Goal: Task Accomplishment & Management: Complete application form

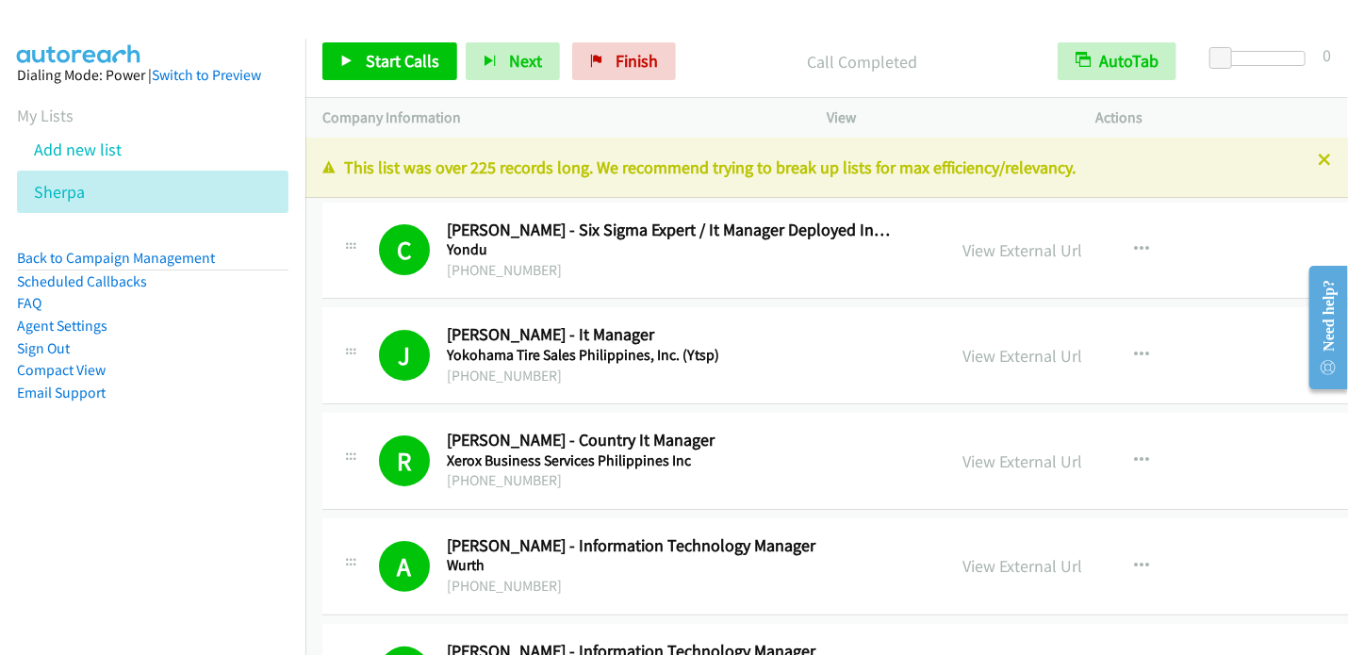
scroll to position [660, 0]
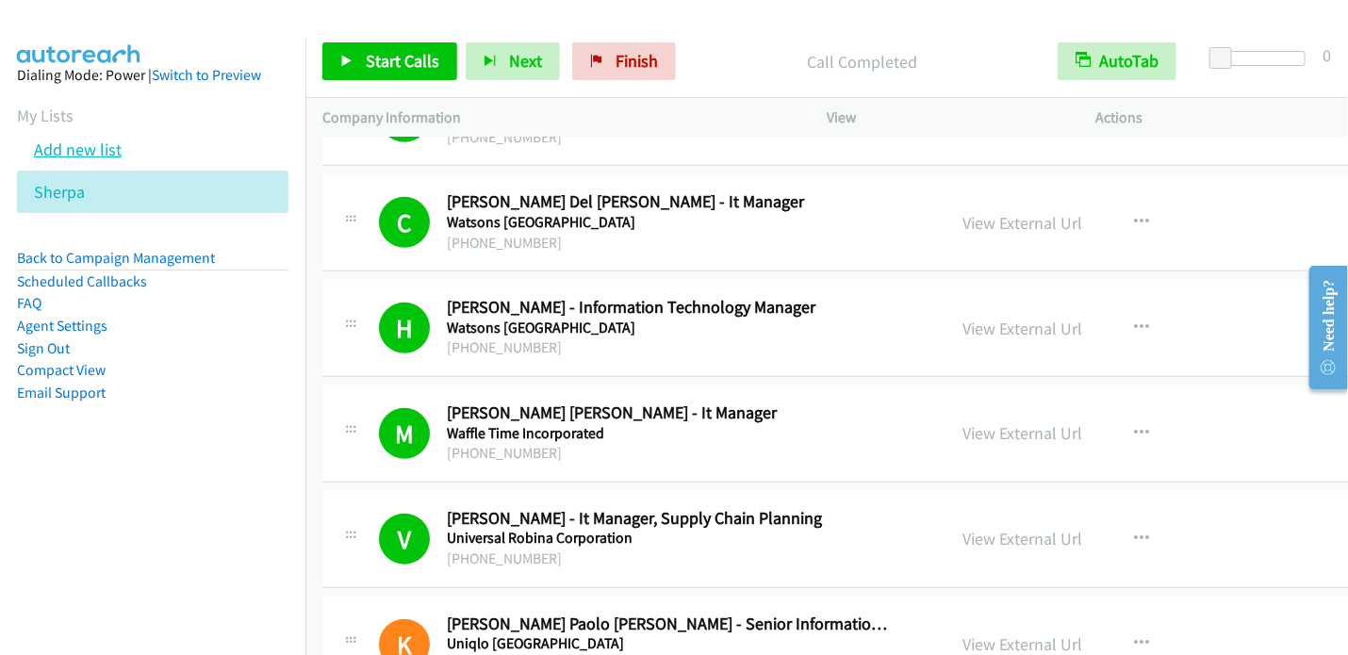
click at [80, 151] on link "Add new list" at bounding box center [78, 150] width 88 height 22
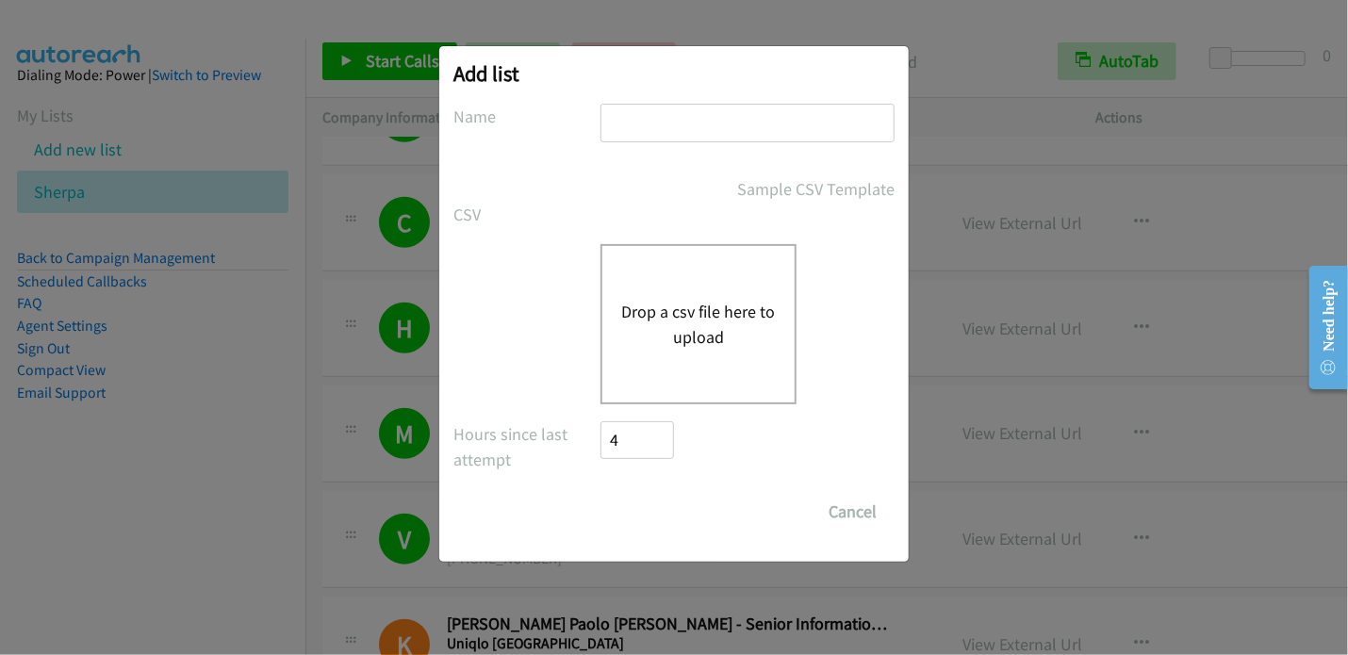
click at [625, 134] on input "text" at bounding box center [747, 123] width 294 height 39
type input "Lenovo2"
click at [647, 318] on button "Drop a csv file here to upload" at bounding box center [698, 324] width 155 height 51
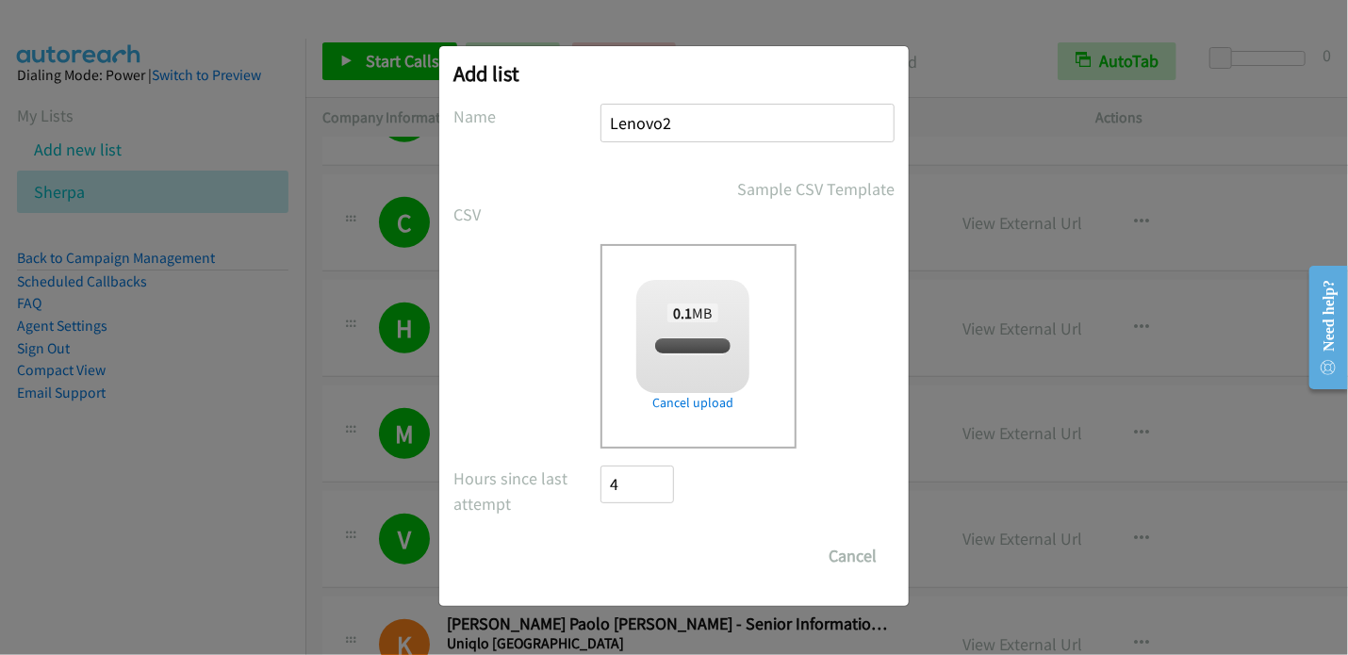
checkbox input "true"
click at [663, 553] on input "Save List" at bounding box center [649, 556] width 99 height 38
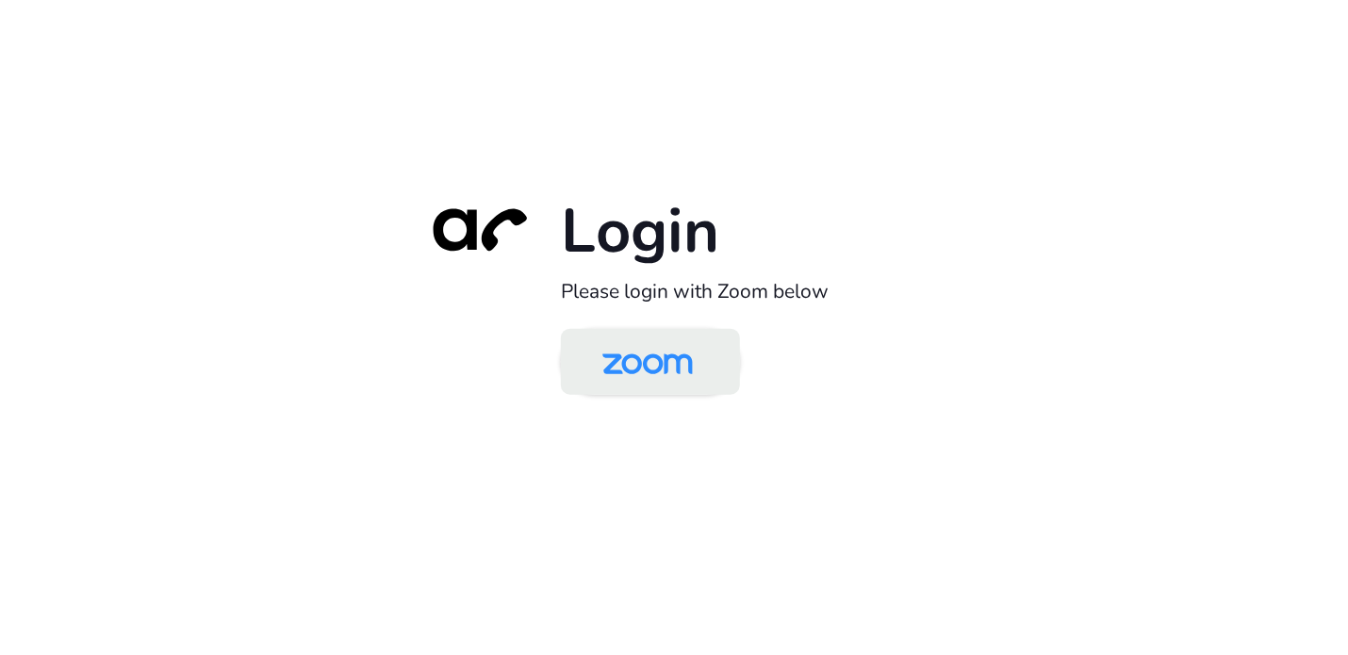
click at [628, 369] on img at bounding box center [648, 363] width 130 height 61
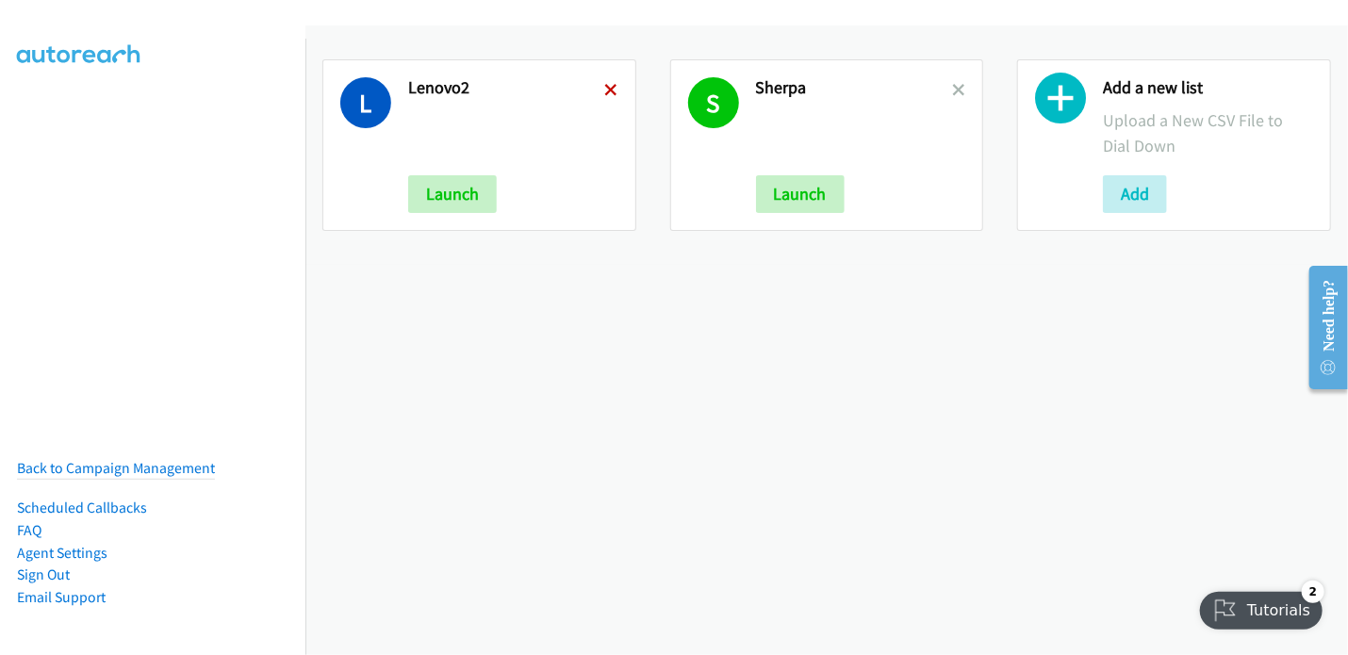
click at [605, 86] on icon at bounding box center [611, 91] width 13 height 13
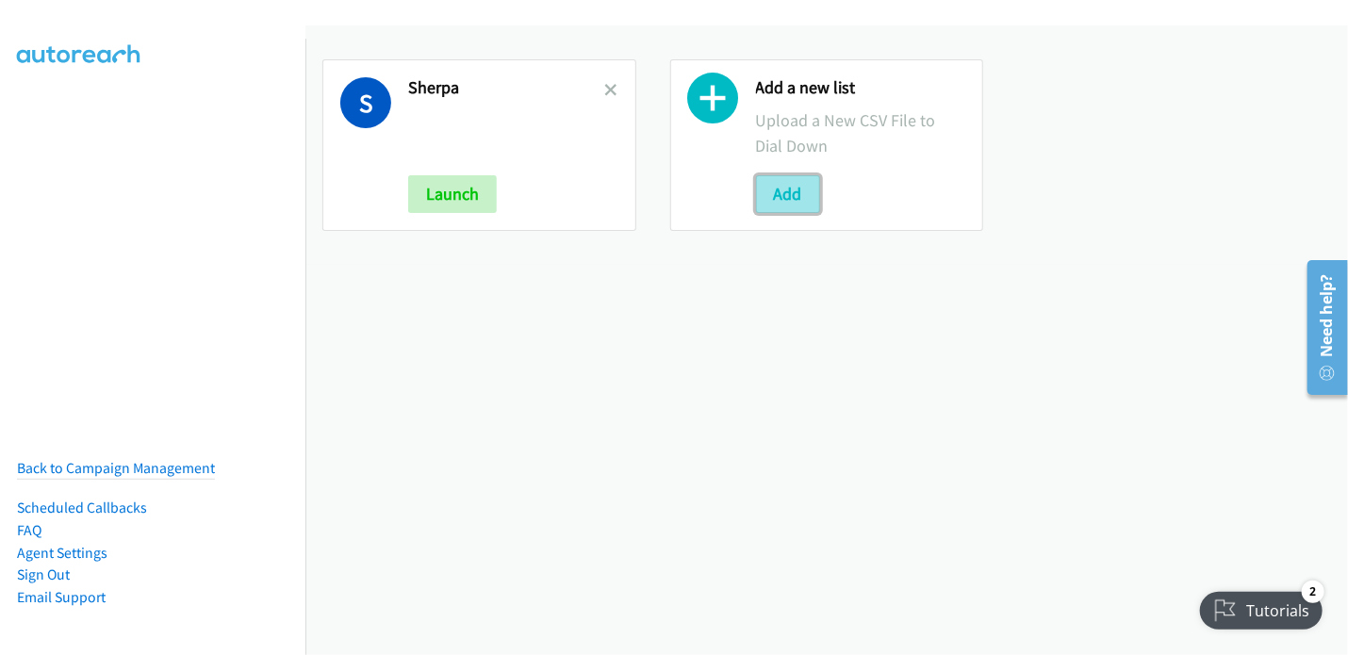
click at [784, 190] on button "Add" at bounding box center [788, 194] width 64 height 38
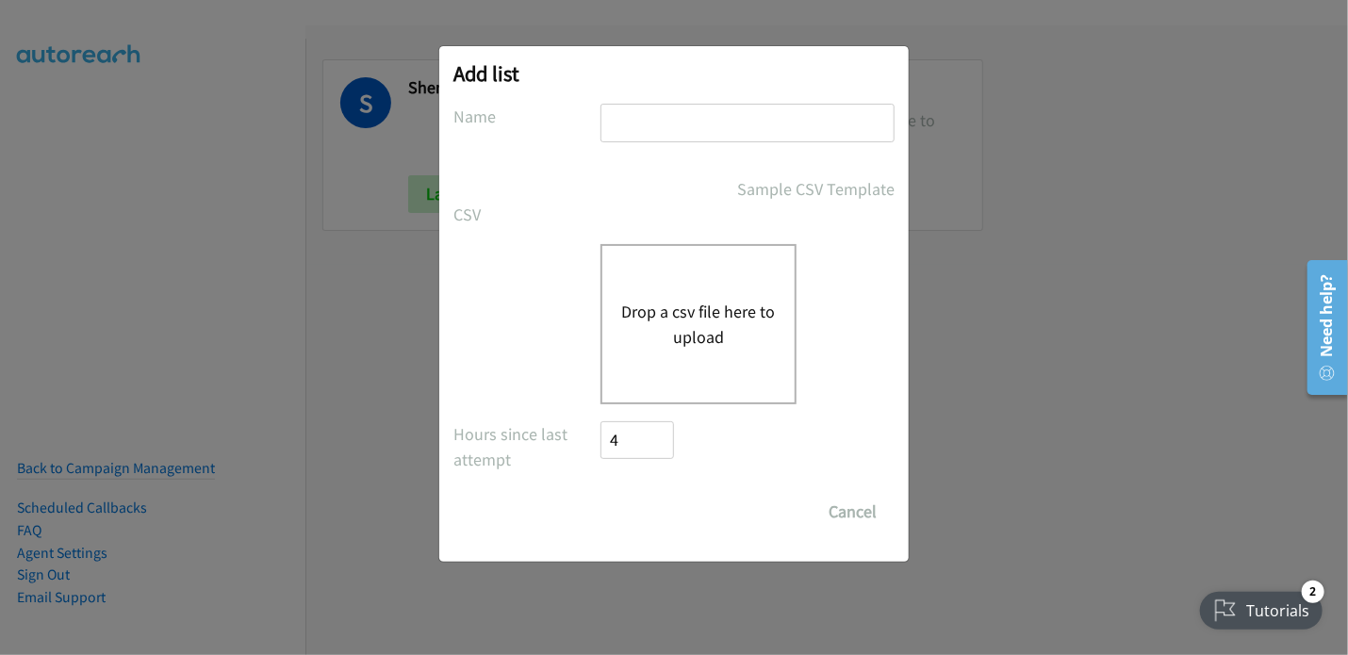
click at [724, 131] on input "text" at bounding box center [747, 123] width 294 height 39
type input "Lenovo2"
click at [673, 310] on button "Drop a csv file here to upload" at bounding box center [698, 324] width 155 height 51
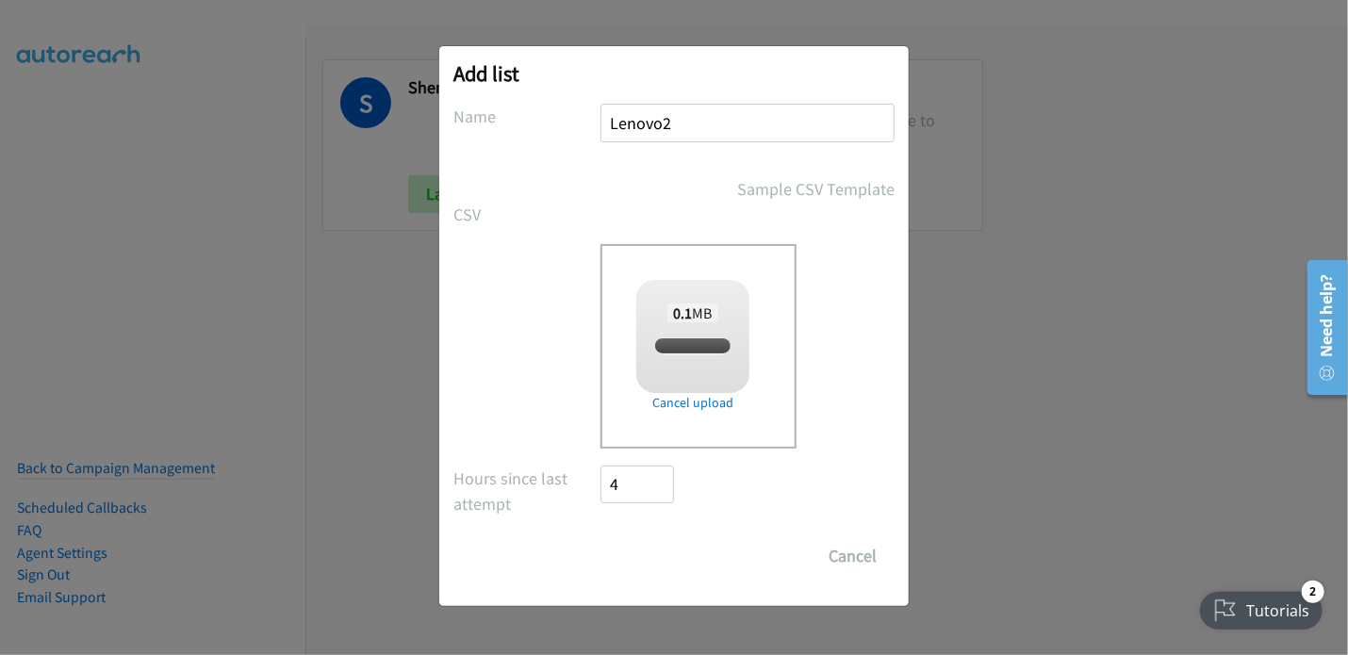
checkbox input "true"
click at [627, 556] on input "Save List" at bounding box center [649, 556] width 99 height 38
